Goal: Transaction & Acquisition: Purchase product/service

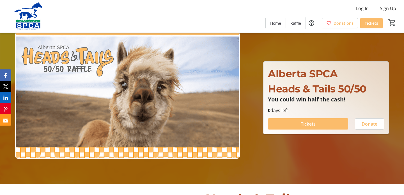
scroll to position [8, 0]
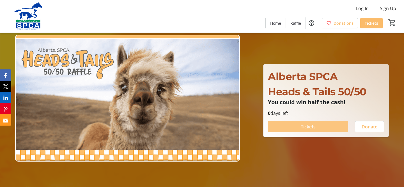
click at [319, 127] on span at bounding box center [308, 126] width 80 height 13
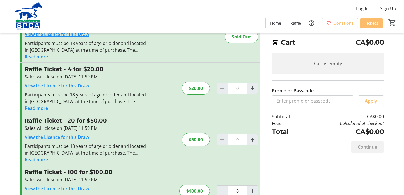
scroll to position [17, 0]
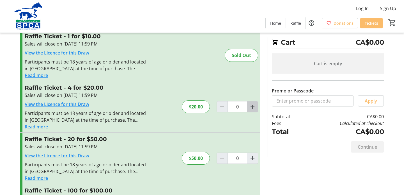
click at [249, 108] on mat-icon "Increment by one" at bounding box center [252, 106] width 7 height 7
type input "1"
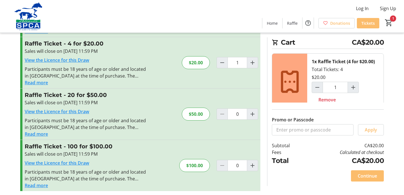
scroll to position [64, 0]
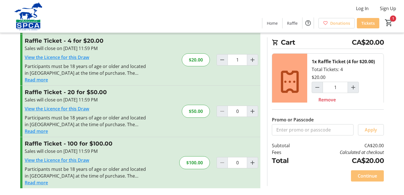
click at [369, 175] on span "Continue" at bounding box center [367, 175] width 19 height 7
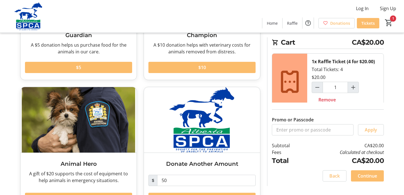
scroll to position [128, 0]
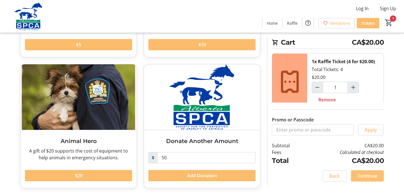
click at [368, 179] on span at bounding box center [367, 175] width 33 height 13
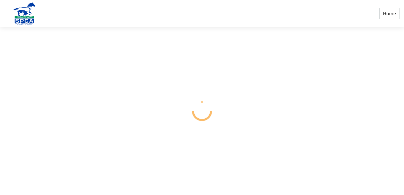
select select "CA"
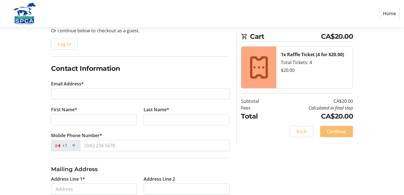
scroll to position [68, 0]
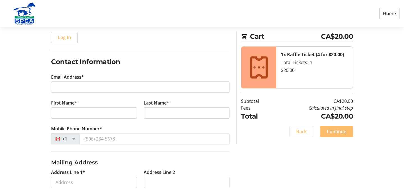
click at [93, 81] on tr-form-field "Email Address*" at bounding box center [140, 87] width 178 height 26
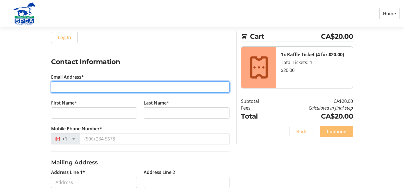
click at [90, 87] on input "Email Address*" at bounding box center [140, 86] width 178 height 11
type input "[EMAIL_ADDRESS][DOMAIN_NAME]"
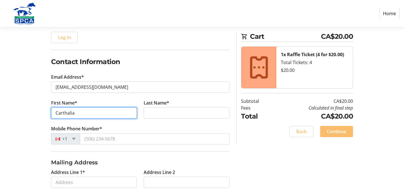
type input "Carthalia"
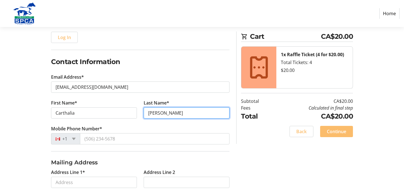
type input "[PERSON_NAME]"
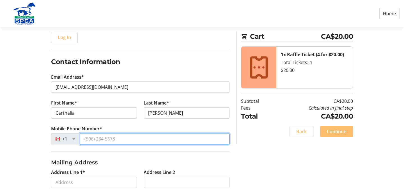
click at [94, 143] on input "Mobile Phone Number*" at bounding box center [155, 138] width 150 height 11
type input "[PHONE_NUMBER]"
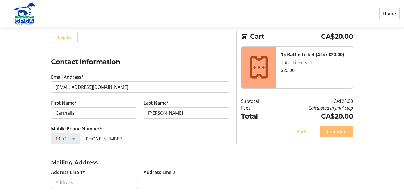
click at [240, 163] on div "Log In to Your Account (Optional) Or continue below to checkout as a guest. Log…" at bounding box center [202, 147] width 370 height 282
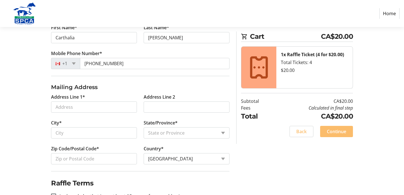
scroll to position [147, 0]
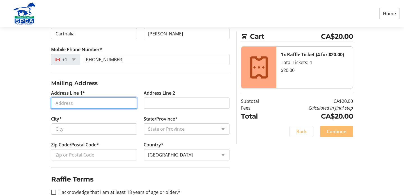
click at [112, 108] on input "Address Line 1*" at bounding box center [94, 102] width 86 height 11
click at [107, 105] on input "Address Line 1*" at bounding box center [94, 102] width 86 height 11
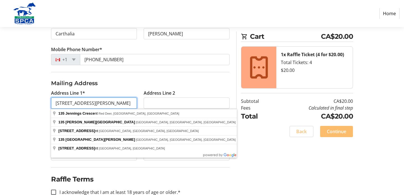
type input "[STREET_ADDRESS][PERSON_NAME]"
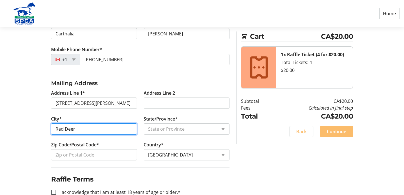
type input "Red Deer"
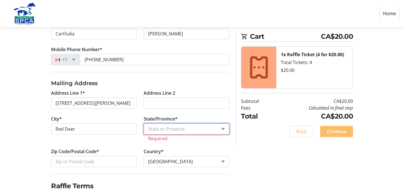
click at [165, 130] on select "State or Province State or Province [GEOGRAPHIC_DATA] [GEOGRAPHIC_DATA] [GEOGRA…" at bounding box center [187, 128] width 86 height 11
select select "AB"
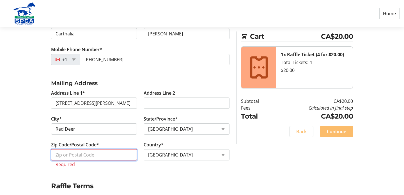
click at [97, 160] on input "Zip Code/Postal Code*" at bounding box center [94, 154] width 86 height 11
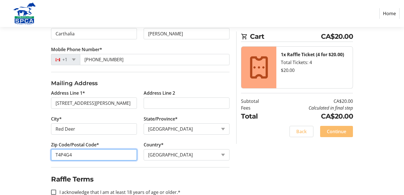
type input "T4P4G4"
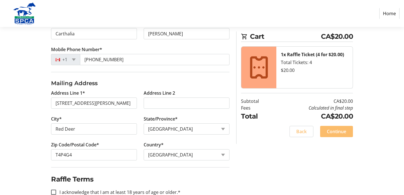
click at [261, 174] on div "Log In to Your Account (Optional) Or continue below to checkout as a guest. Log…" at bounding box center [202, 68] width 370 height 282
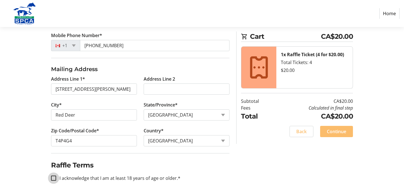
click at [55, 178] on input "I acknowledge that I am at least 18 years of age or older.*" at bounding box center [53, 177] width 5 height 5
checkbox input "true"
click at [340, 132] on span "Continue" at bounding box center [336, 131] width 19 height 7
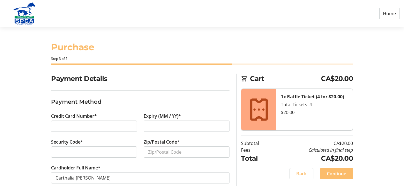
scroll to position [2, 0]
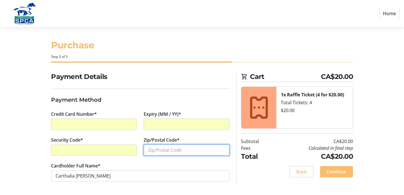
click at [168, 153] on input "Zip/Postal Code*" at bounding box center [187, 149] width 86 height 11
type input "t4n2r8"
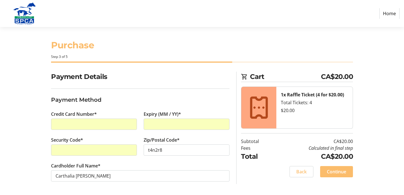
click at [34, 137] on div "Payment Details Payment Method Credit Card Number* Expiry (MM / YY)* Security C…" at bounding box center [202, 133] width 370 height 123
click at [339, 171] on span "Continue" at bounding box center [336, 171] width 19 height 7
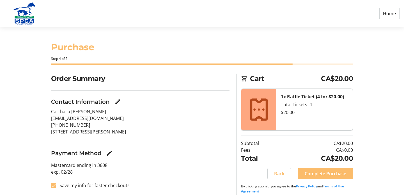
scroll to position [6, 0]
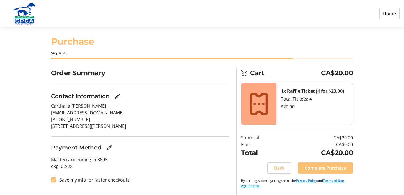
click at [334, 167] on span "Complete Purchase" at bounding box center [326, 167] width 42 height 7
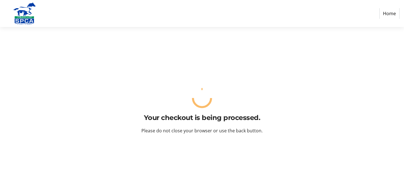
scroll to position [0, 0]
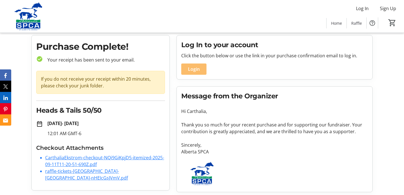
scroll to position [18, 0]
